Goal: Information Seeking & Learning: Learn about a topic

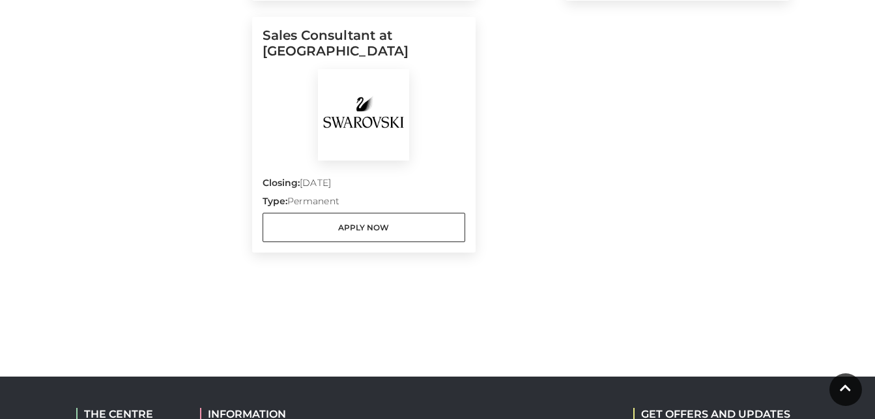
scroll to position [1286, 0]
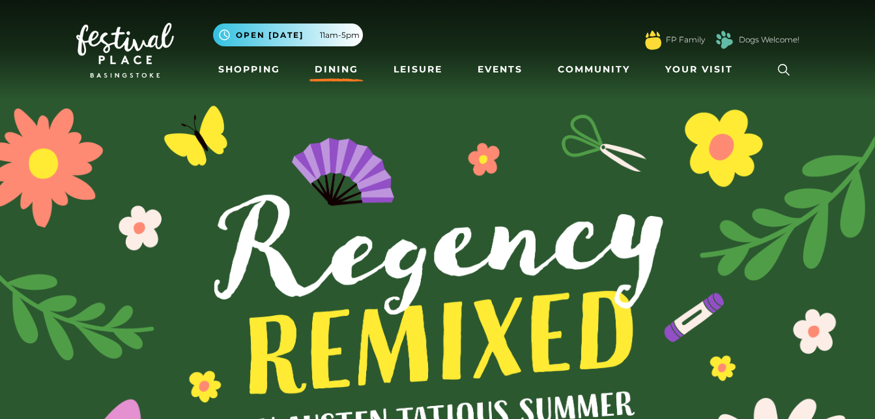
click at [336, 68] on link "Dining" at bounding box center [337, 69] width 54 height 24
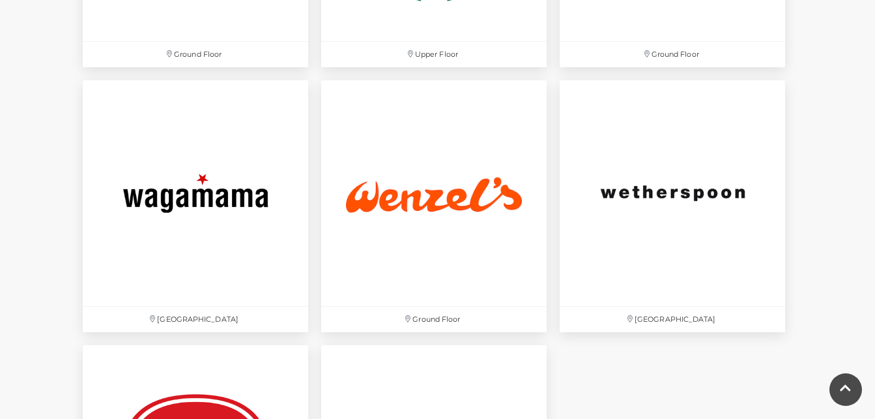
scroll to position [4265, 0]
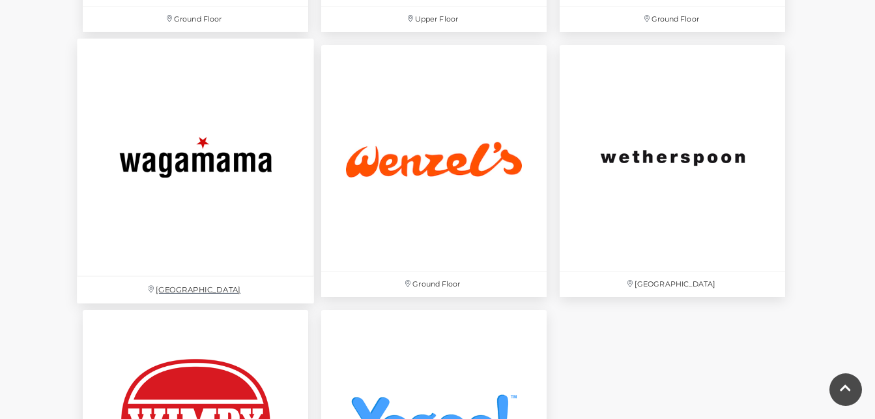
click at [199, 153] on img at bounding box center [195, 156] width 237 height 237
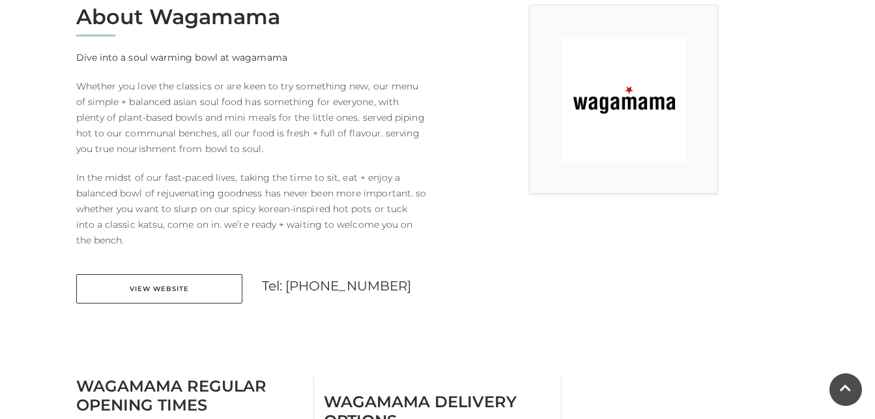
scroll to position [391, 0]
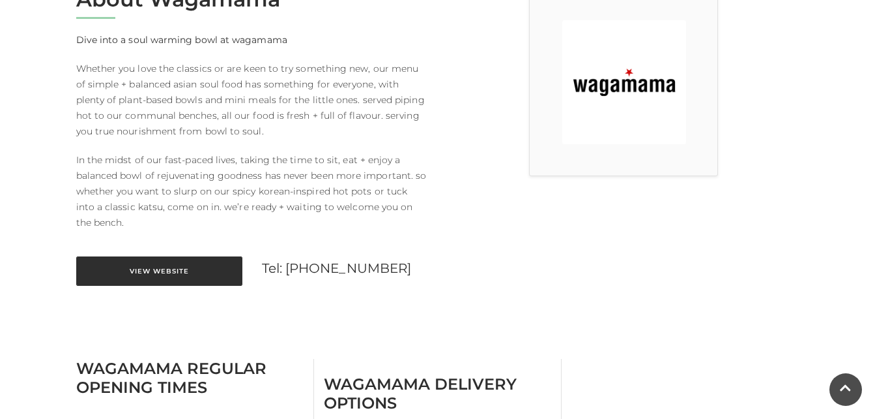
click at [201, 268] on link "View Website" at bounding box center [159, 270] width 166 height 29
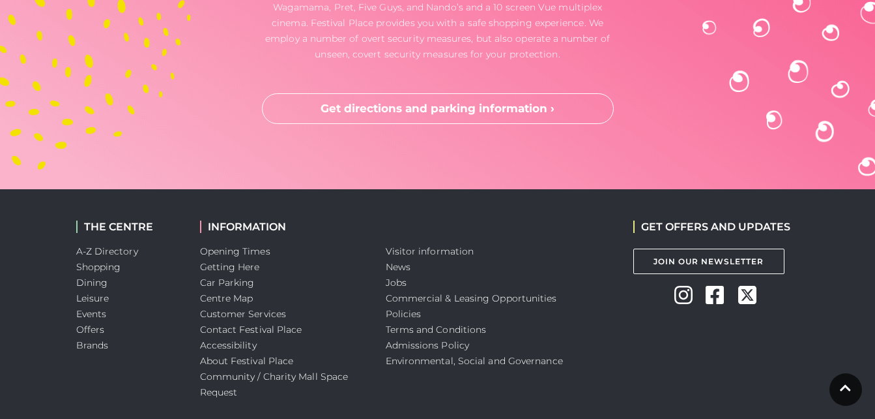
scroll to position [3830, 0]
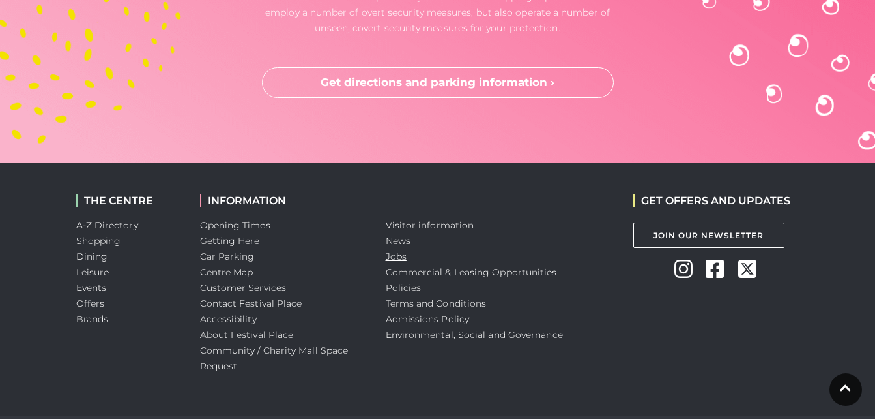
click at [404, 256] on link "Jobs" at bounding box center [396, 256] width 21 height 12
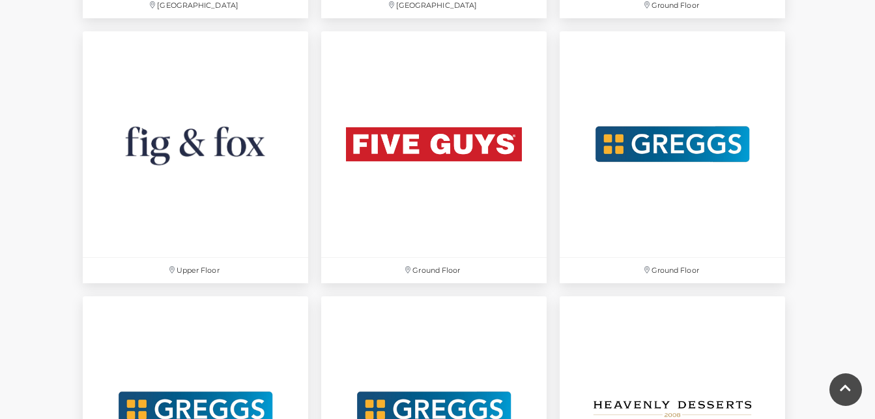
scroll to position [2441, 0]
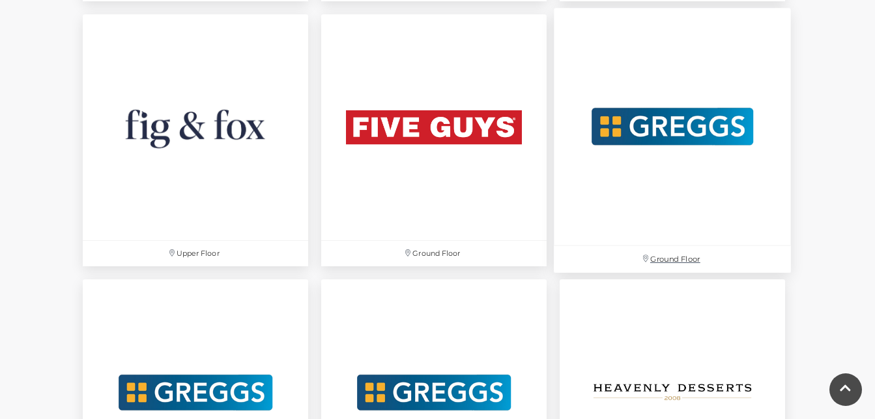
click at [656, 214] on img at bounding box center [672, 126] width 237 height 237
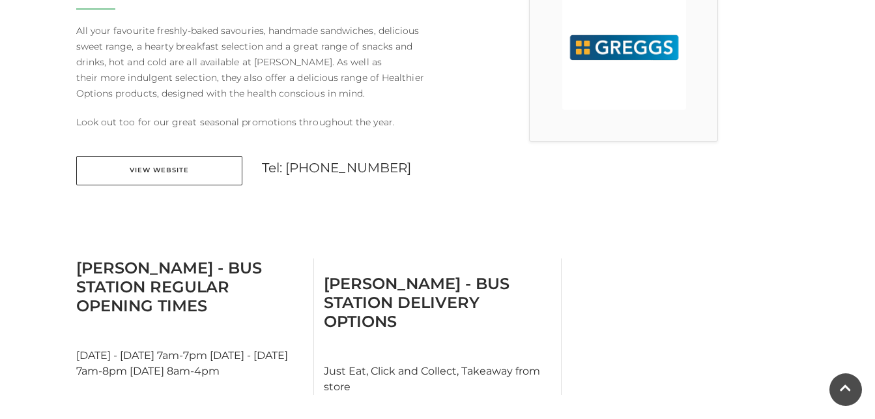
scroll to position [469, 0]
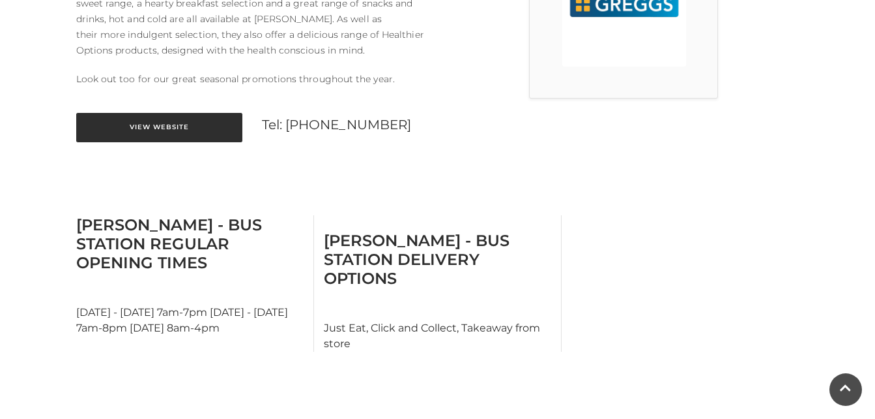
click at [183, 113] on link "View Website" at bounding box center [159, 127] width 166 height 29
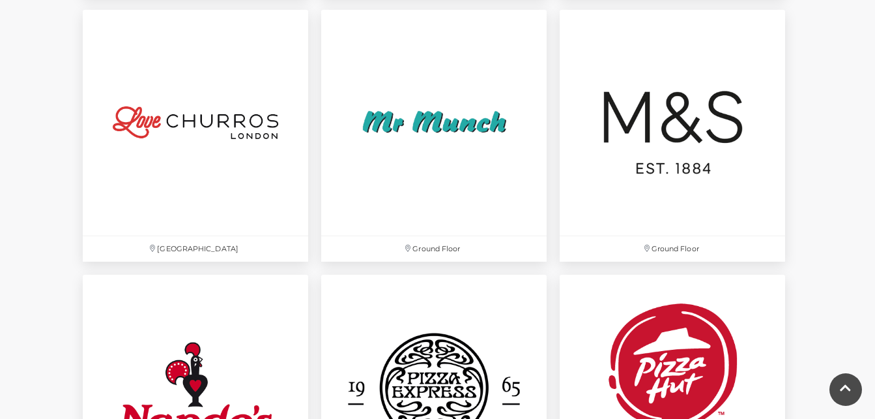
scroll to position [3293, 0]
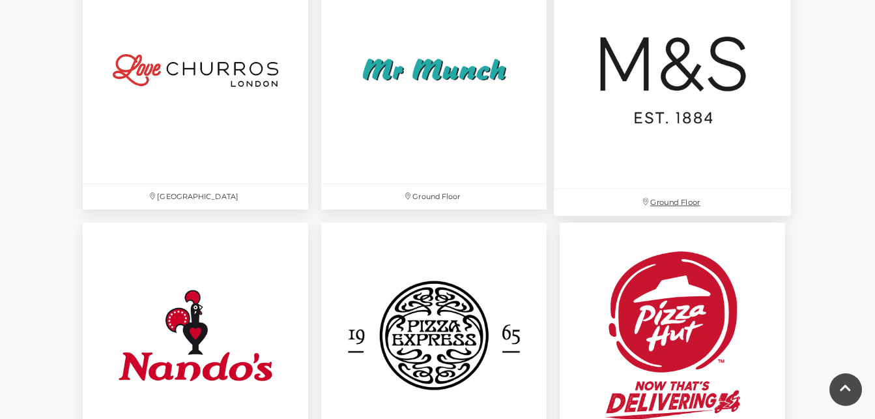
click at [675, 203] on p "Ground Floor" at bounding box center [672, 202] width 237 height 27
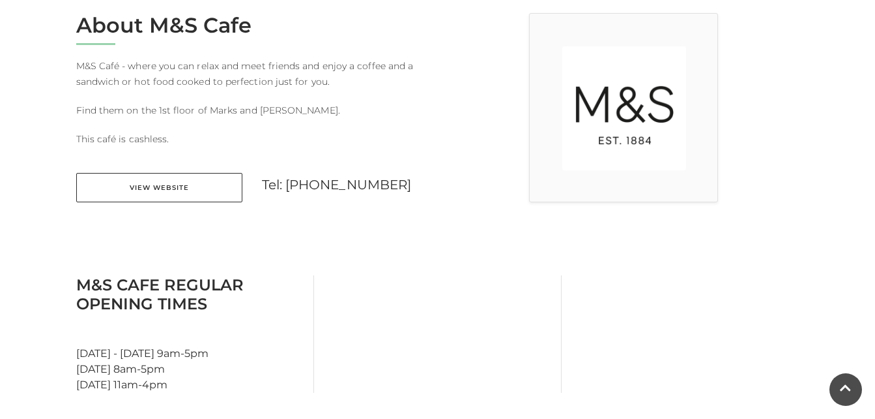
scroll to position [400, 0]
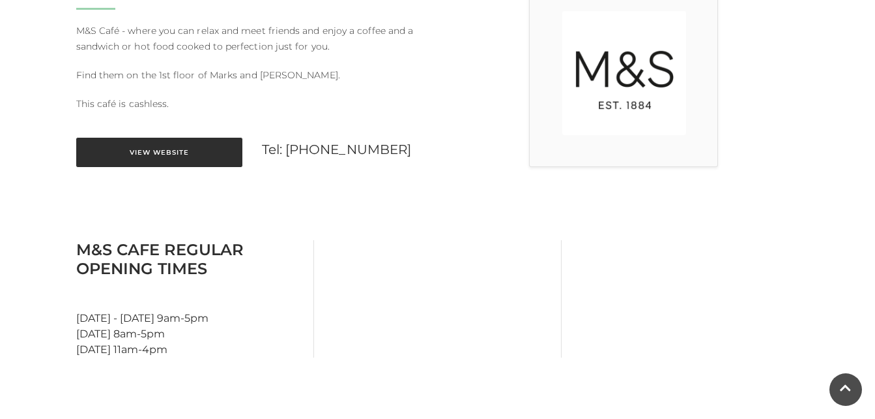
click at [154, 152] on link "View Website" at bounding box center [159, 152] width 166 height 29
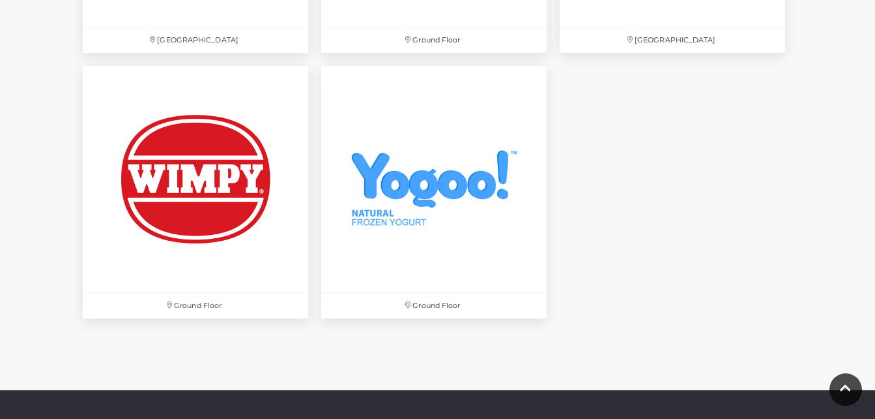
scroll to position [4535, 0]
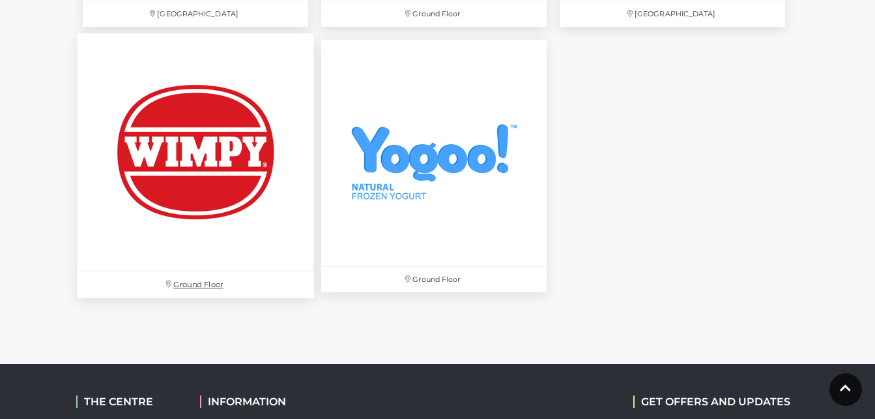
click at [199, 279] on p "Ground Floor" at bounding box center [195, 284] width 237 height 27
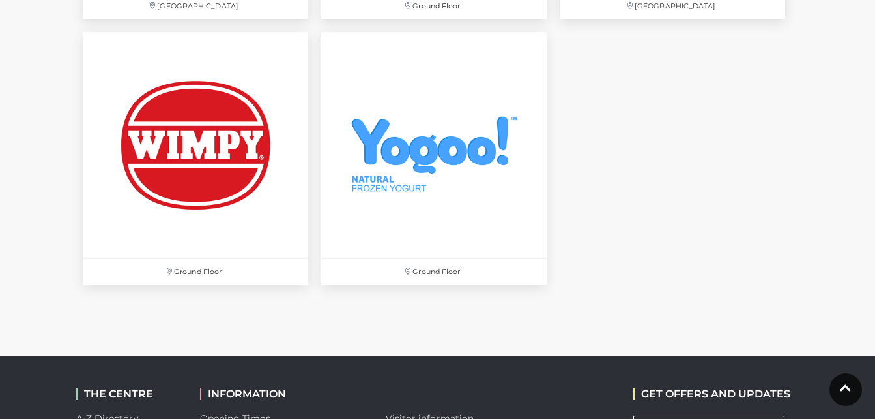
scroll to position [4629, 0]
